Goal: Task Accomplishment & Management: Manage account settings

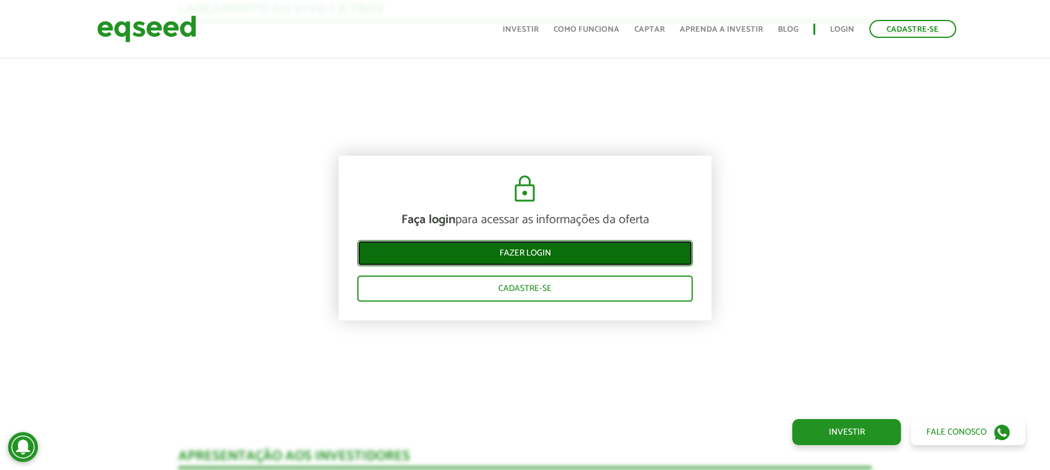
click at [540, 257] on link "Fazer login" at bounding box center [525, 253] width 336 height 26
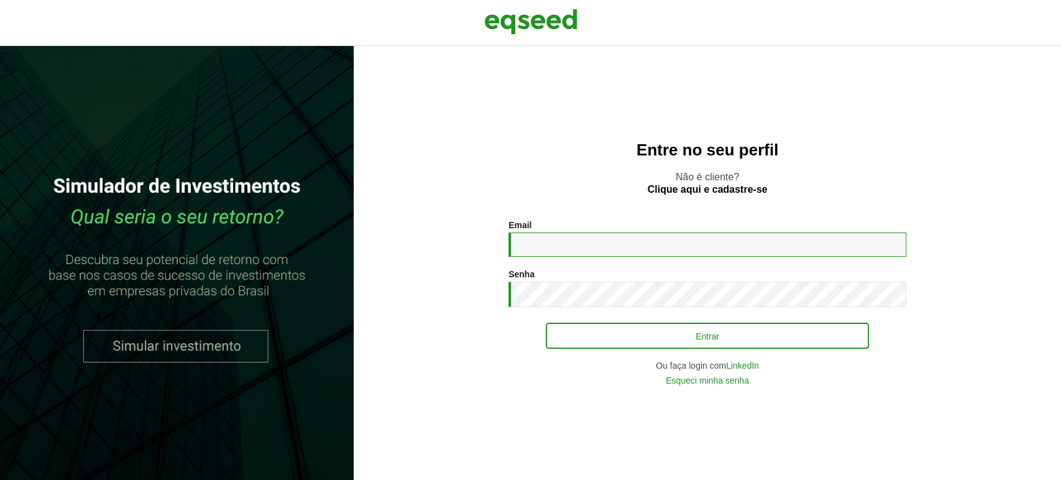
type input "**********"
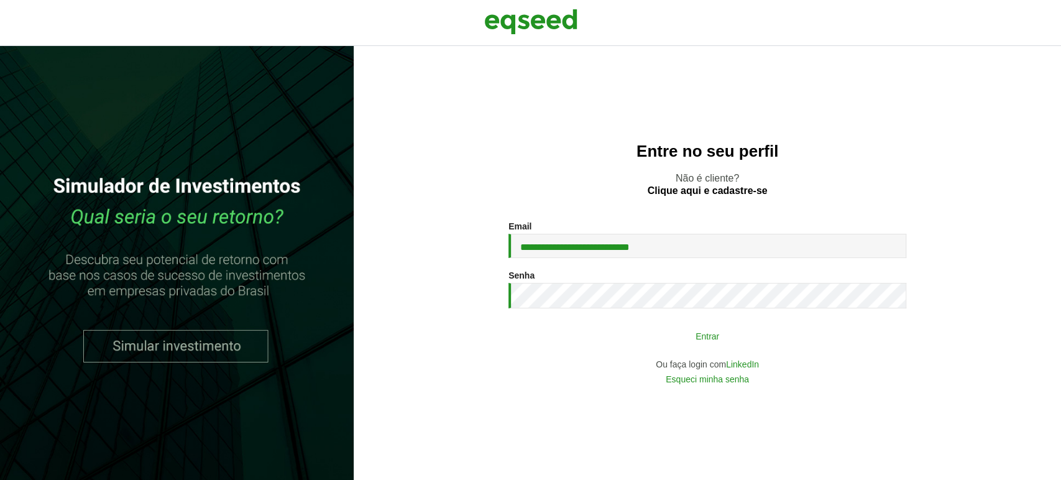
click at [651, 338] on button "Entrar" at bounding box center [707, 336] width 323 height 24
